Goal: Information Seeking & Learning: Learn about a topic

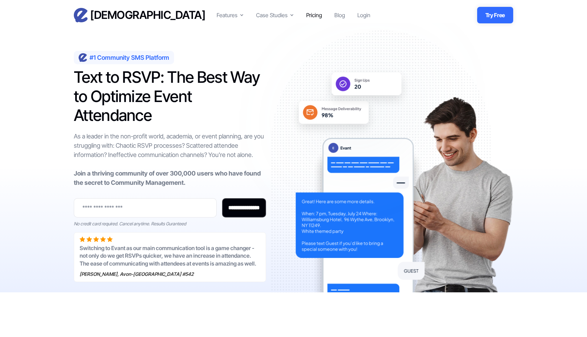
click at [315, 15] on div "Pricing" at bounding box center [314, 15] width 16 height 8
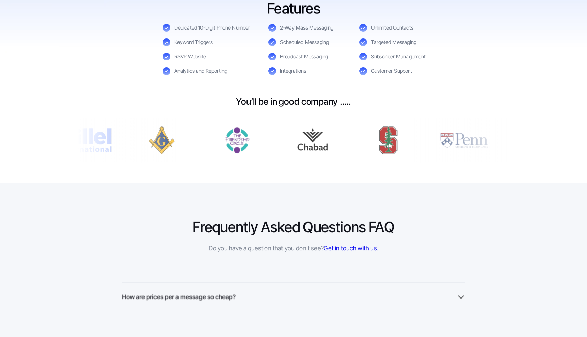
scroll to position [367, 0]
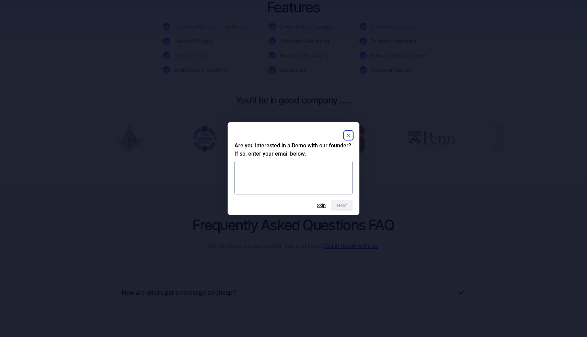
click at [349, 134] on icon "Close" at bounding box center [348, 135] width 3 height 3
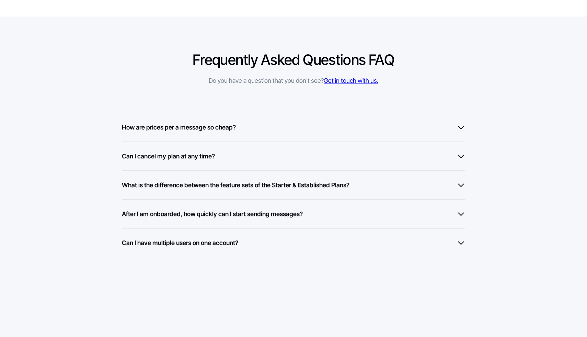
scroll to position [559, 0]
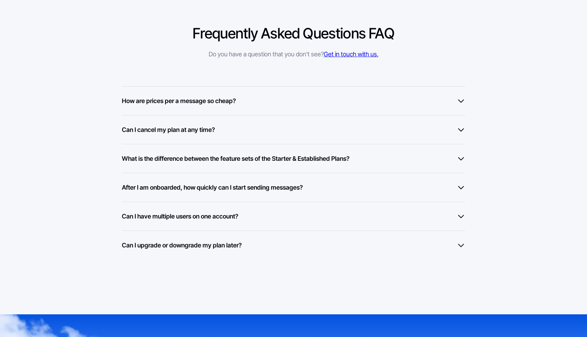
click at [164, 126] on h6 "Can I cancel my plan at any time?" at bounding box center [168, 129] width 93 height 9
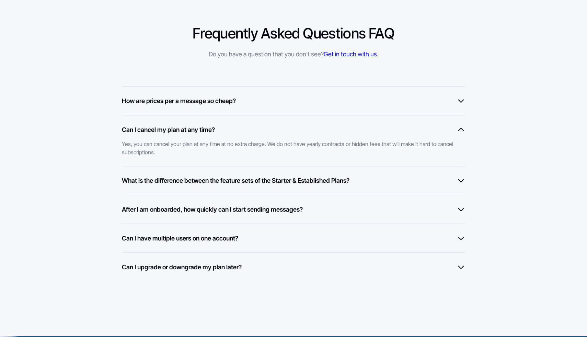
click at [164, 126] on h6 "Can I cancel my plan at any time?" at bounding box center [168, 129] width 93 height 9
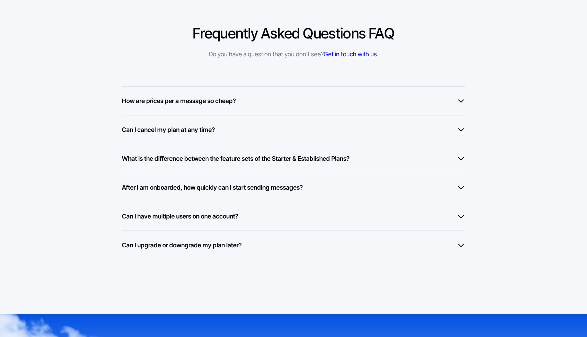
click at [165, 105] on h6 "How are prices per a message so cheap?" at bounding box center [179, 100] width 114 height 9
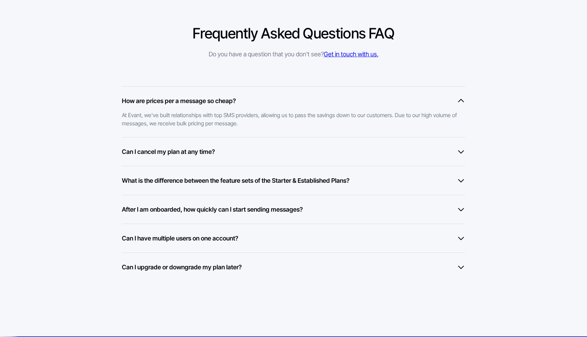
click at [165, 105] on h6 "How are prices per a message so cheap?" at bounding box center [179, 100] width 114 height 9
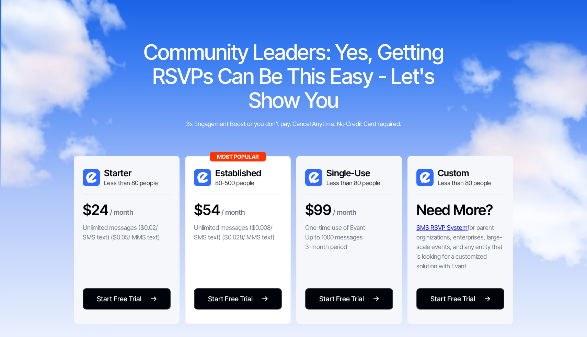
scroll to position [25, 0]
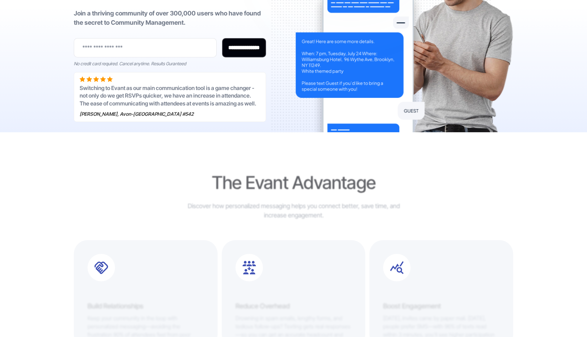
scroll to position [239, 0]
